Goal: Find contact information: Obtain details needed to contact an individual or organization

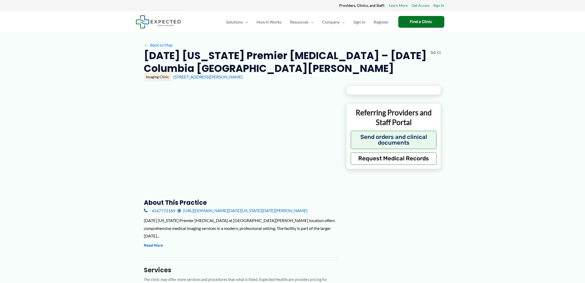
drag, startPoint x: 380, startPoint y: 70, endPoint x: 141, endPoint y: 56, distance: 239.2
copy h2 "[DATE] [US_STATE] Premier [MEDICAL_DATA] – [DATE] Columbia [GEOGRAPHIC_DATA][PE…"
drag, startPoint x: 156, startPoint y: 119, endPoint x: 191, endPoint y: 130, distance: 36.7
click at [157, 119] on div at bounding box center [241, 137] width 194 height 105
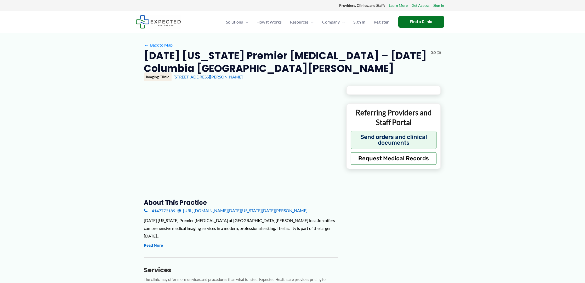
drag, startPoint x: 270, startPoint y: 79, endPoint x: 174, endPoint y: 77, distance: 97.0
click at [174, 77] on div "[STREET_ADDRESS][PERSON_NAME]" at bounding box center [307, 77] width 267 height 6
type input "**********"
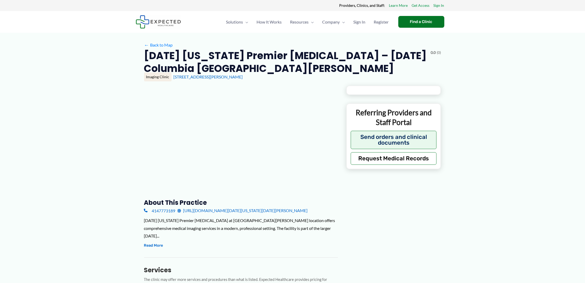
type input "**********"
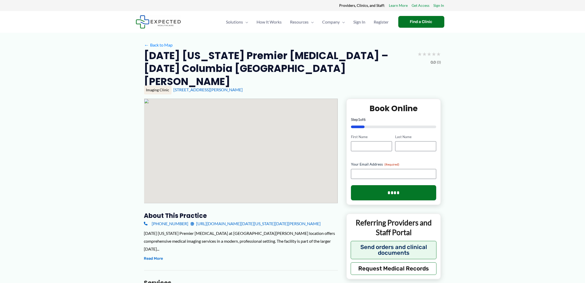
copy link "[STREET_ADDRESS][PERSON_NAME]"
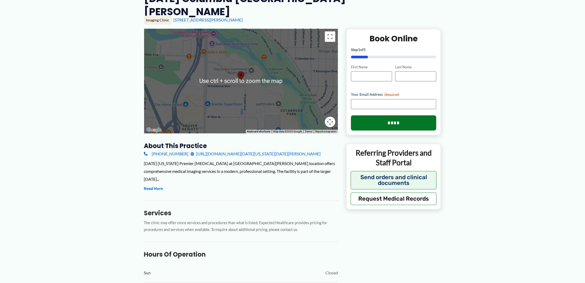
scroll to position [98, 0]
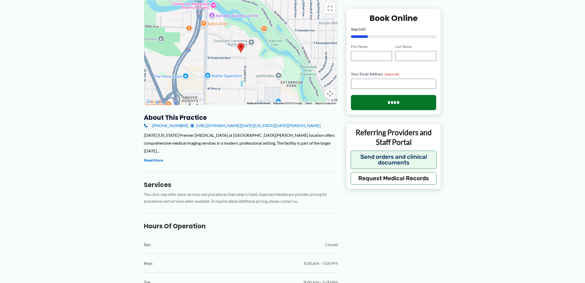
click at [180, 122] on div "[PHONE_NUMBER] [URL][DOMAIN_NAME][DATE][US_STATE][DATE][PERSON_NAME]" at bounding box center [241, 126] width 194 height 8
copy link "[PHONE_NUMBER]"
